Goal: Task Accomplishment & Management: Manage account settings

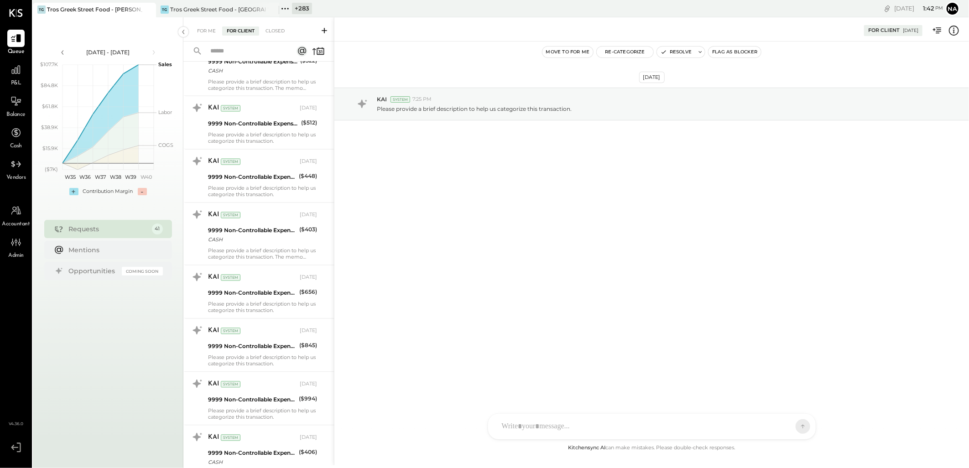
scroll to position [1064, 0]
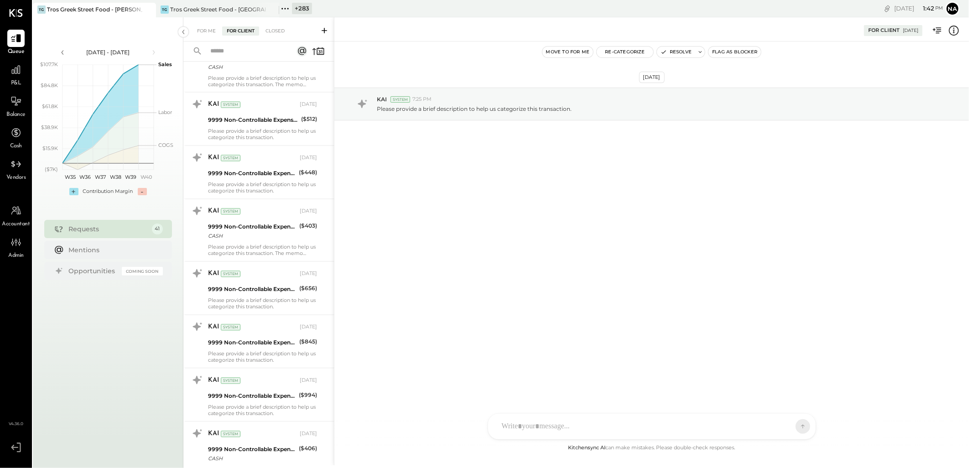
click at [213, 24] on div "For Me For Client Closed" at bounding box center [258, 29] width 151 height 24
click at [212, 26] on div "For Me" at bounding box center [207, 30] width 28 height 9
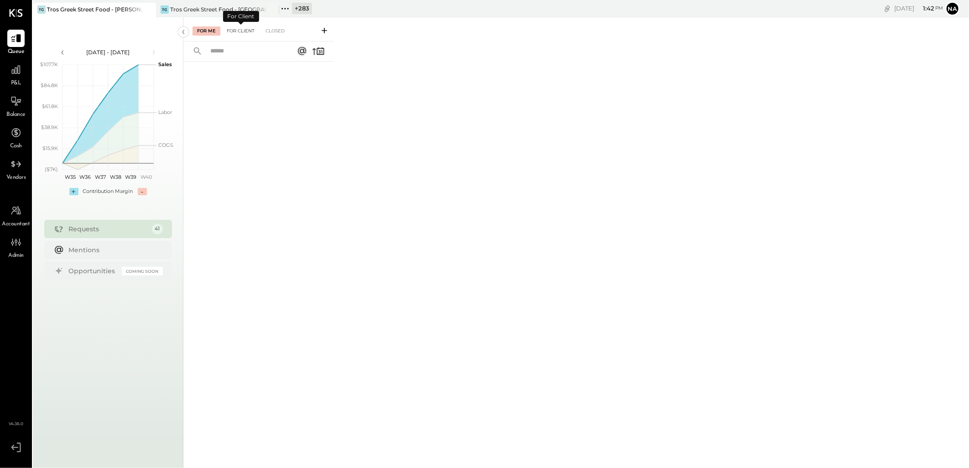
click at [244, 31] on div "For Client" at bounding box center [240, 30] width 37 height 9
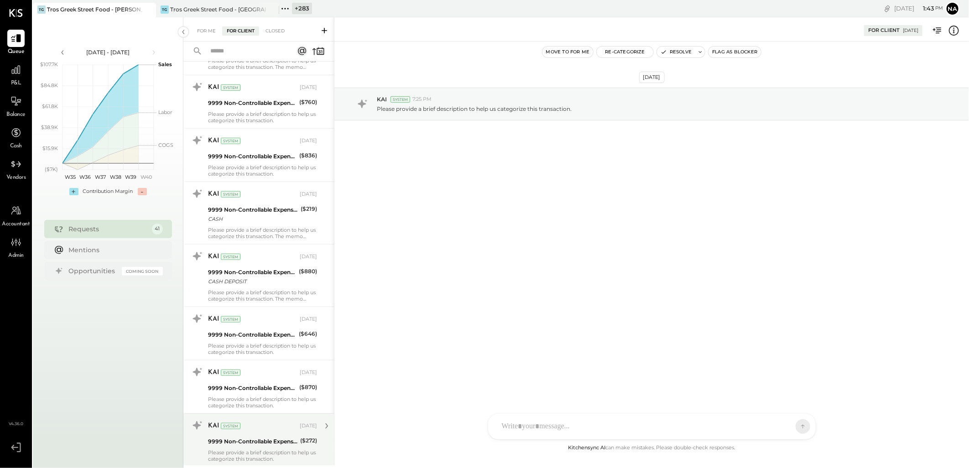
scroll to position [304, 0]
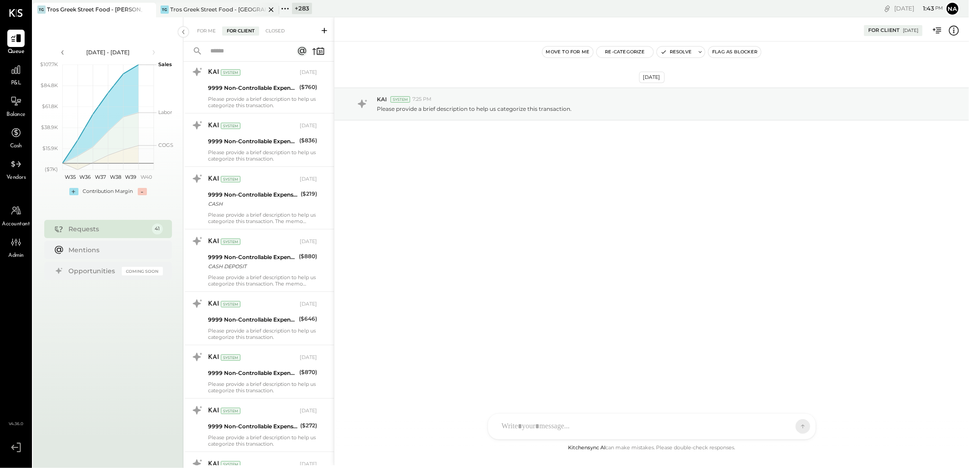
click at [199, 8] on div "Tros Greek Street Food - [GEOGRAPHIC_DATA]" at bounding box center [217, 9] width 95 height 8
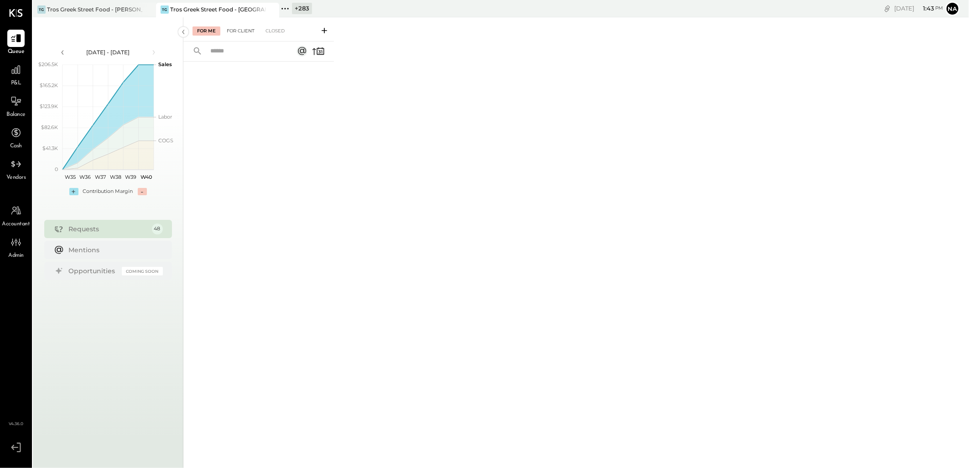
click at [252, 30] on div "For Client" at bounding box center [240, 30] width 37 height 9
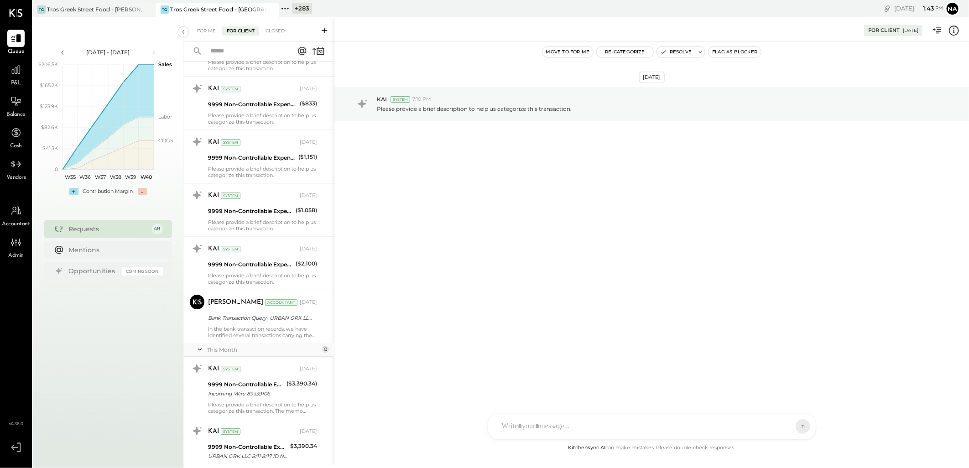
scroll to position [1774, 0]
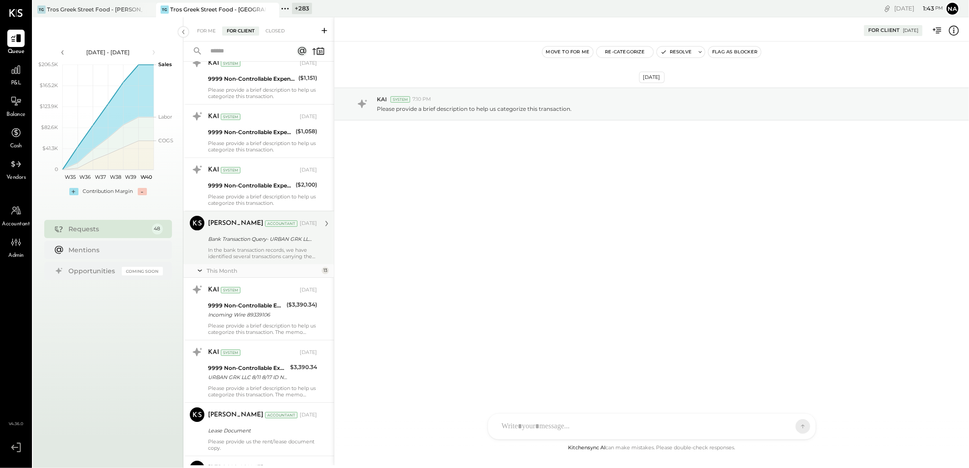
click at [257, 240] on div "Bank Transaction Query- URBAN GRK LLC ****2930" at bounding box center [261, 239] width 106 height 9
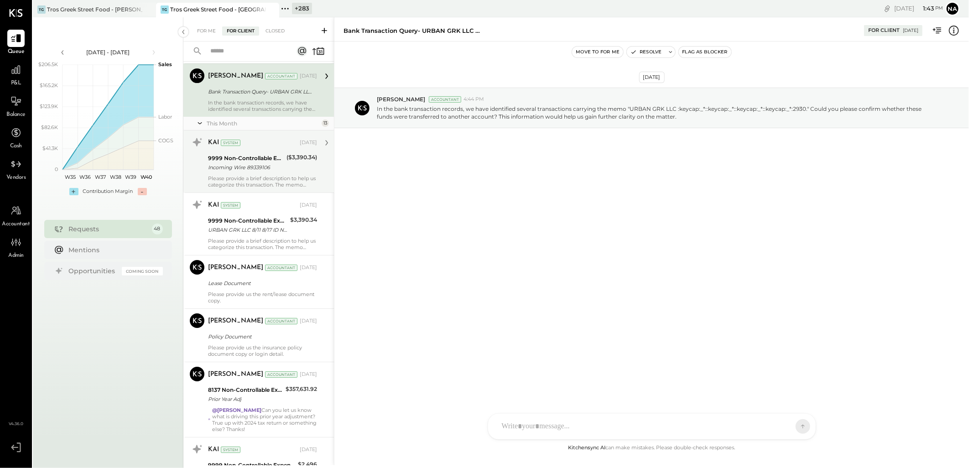
scroll to position [1926, 0]
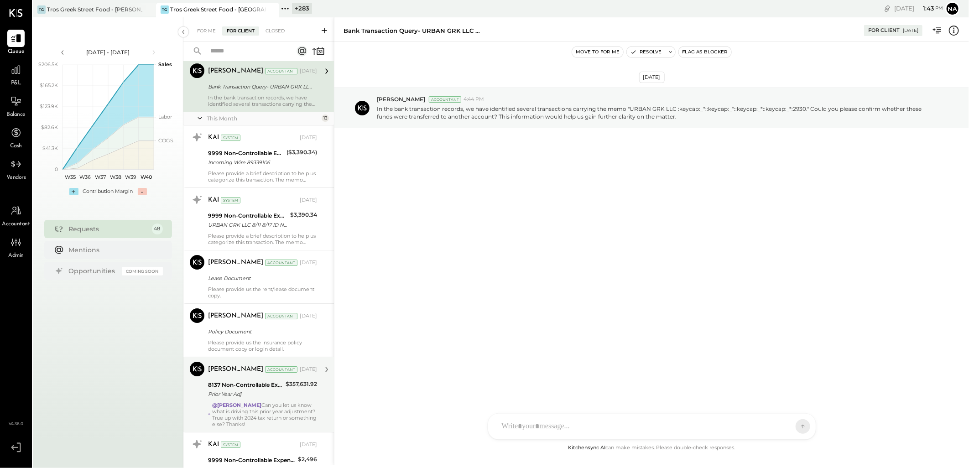
click at [240, 382] on div "8137 Non-Controllable Expenses:Other Income and Expenses:Prior Year Adjustments" at bounding box center [245, 385] width 75 height 9
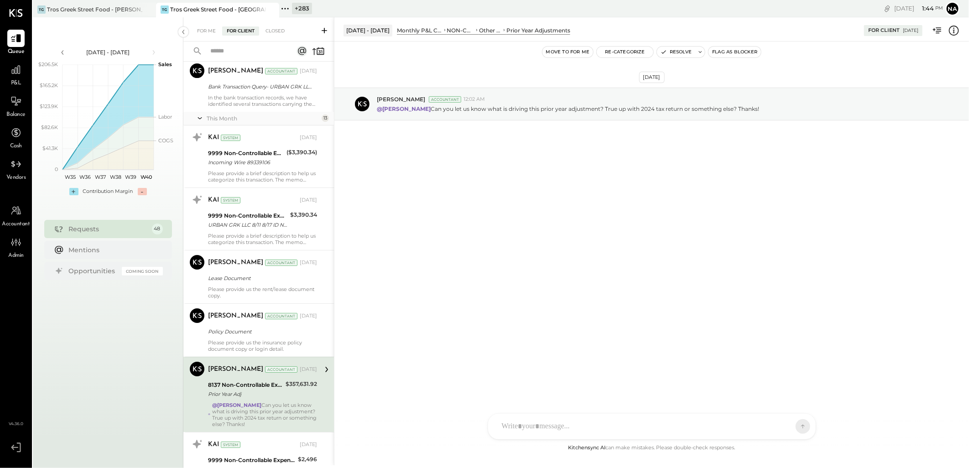
click at [253, 402] on div "[PERSON_NAME] Accountant [DATE] 8137 Non-Controllable Expenses:Other Income and…" at bounding box center [262, 395] width 109 height 66
click at [253, 405] on div "@[PERSON_NAME] Can you let us know what is driving this prior year adjustment? …" at bounding box center [264, 415] width 105 height 26
click at [676, 51] on button "Resolve" at bounding box center [676, 52] width 38 height 11
